Goal: Check status: Check status

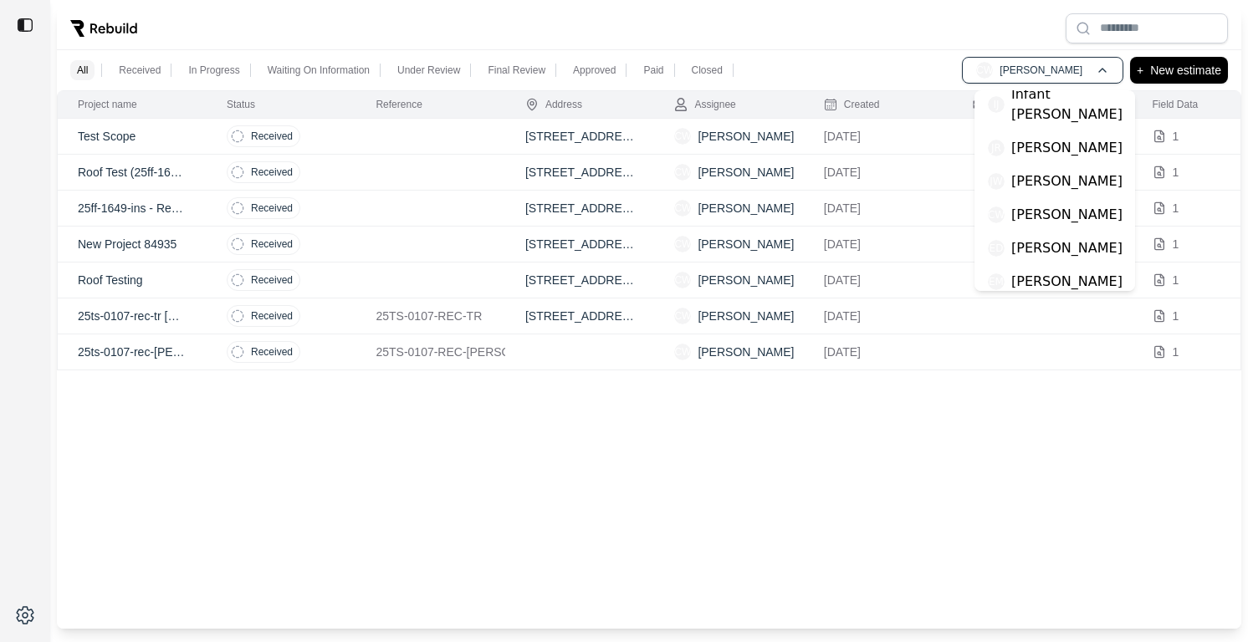
scroll to position [74, 0]
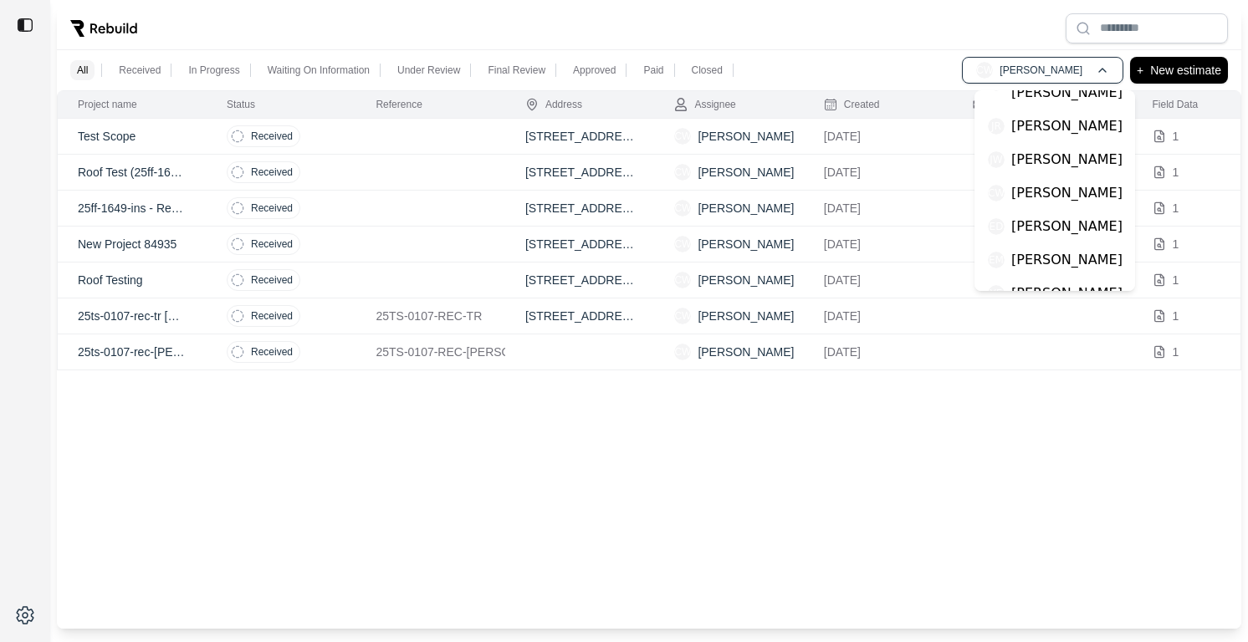
click at [1040, 250] on p "[PERSON_NAME]" at bounding box center [1066, 260] width 111 height 20
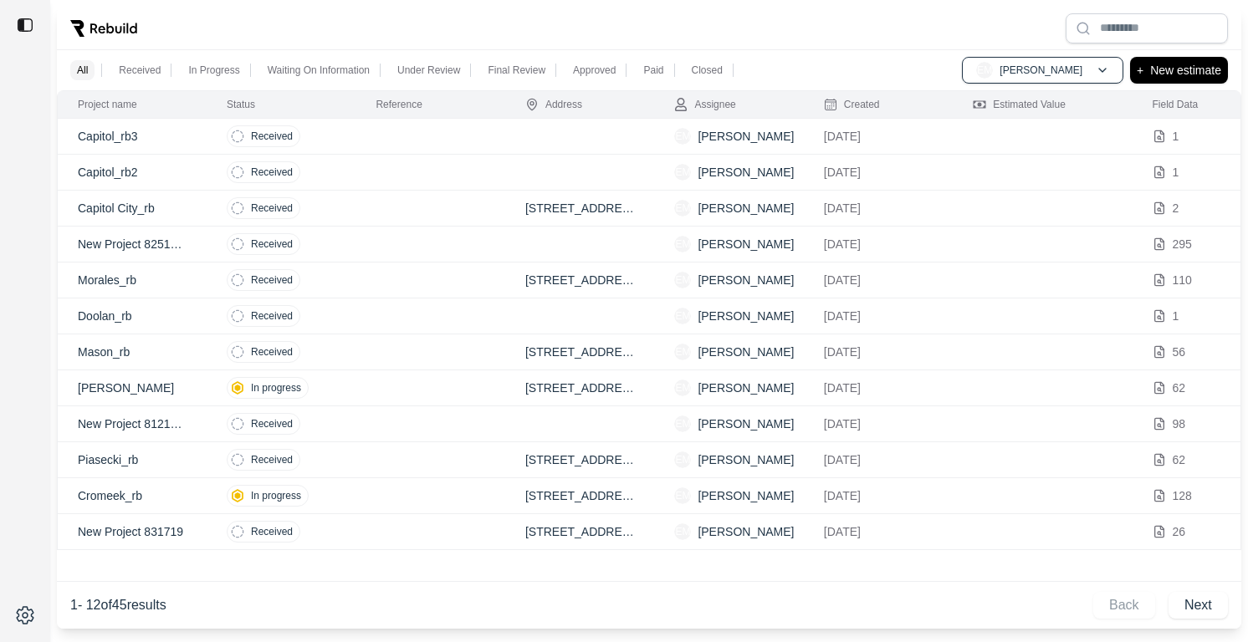
click at [453, 203] on td at bounding box center [429, 209] width 149 height 36
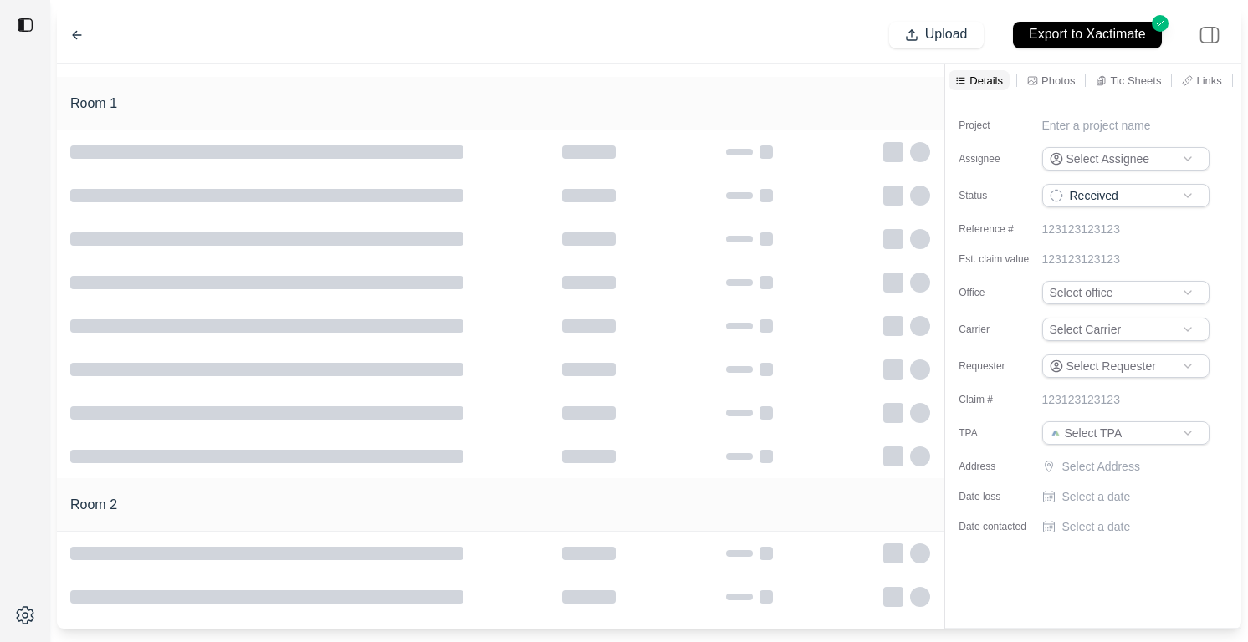
type input "**********"
click at [1047, 84] on p "Tic Sheets" at bounding box center [1066, 81] width 51 height 14
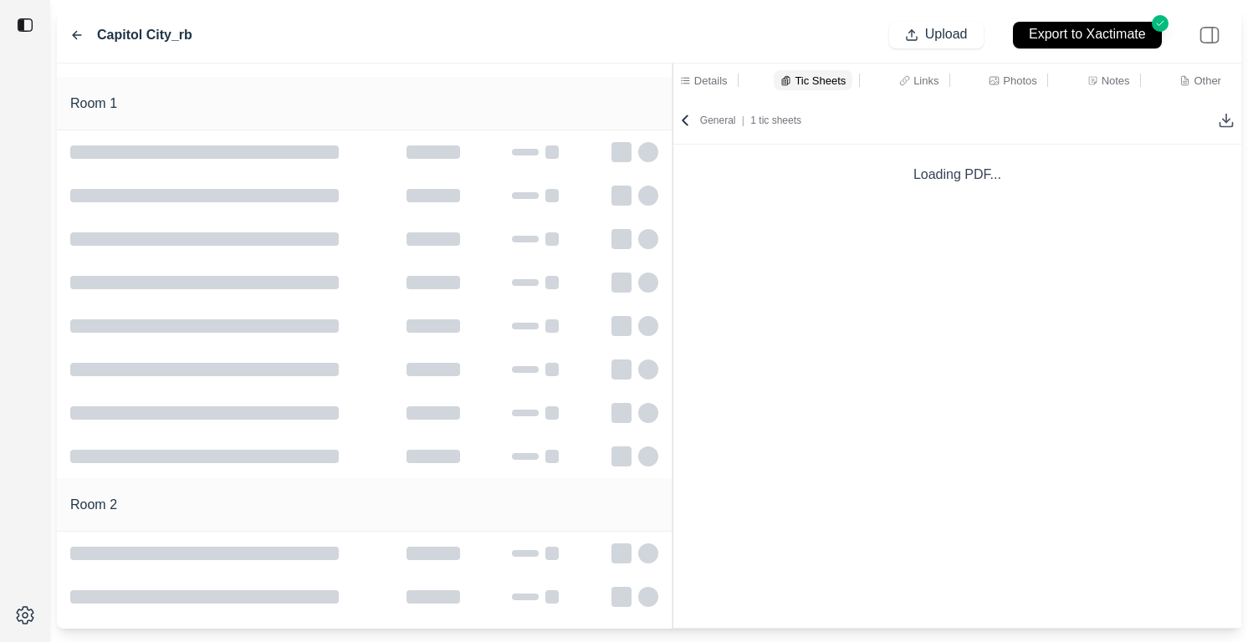
click at [674, 222] on div "Room 1 Room 2 Details Tic Sheets Links Photos Notes Other General | 1 tic sheet…" at bounding box center [649, 346] width 1184 height 565
click at [685, 118] on icon at bounding box center [685, 120] width 17 height 17
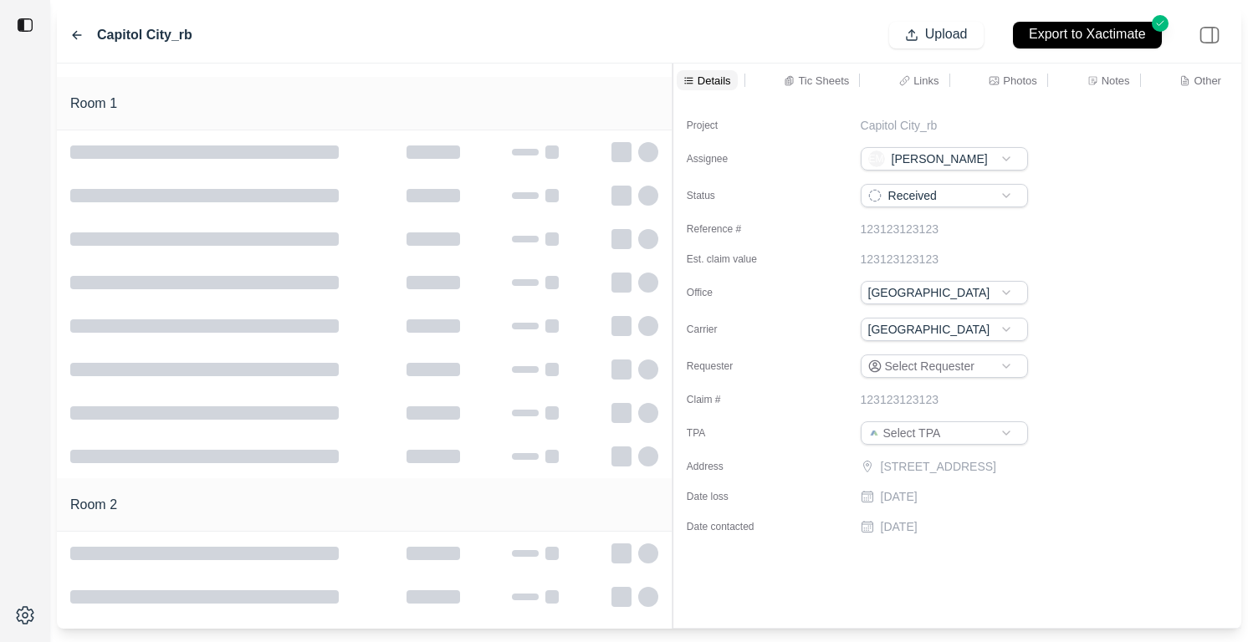
click at [931, 81] on p "Links" at bounding box center [925, 81] width 25 height 14
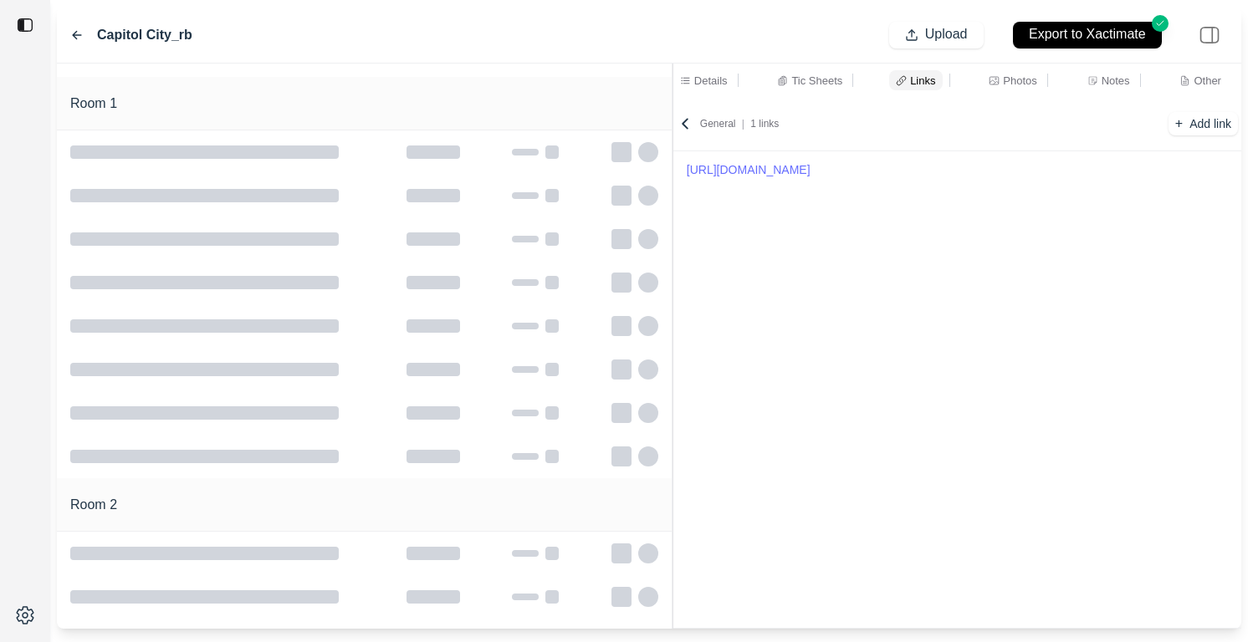
click at [684, 127] on icon at bounding box center [685, 123] width 17 height 17
